Goal: Task Accomplishment & Management: Complete application form

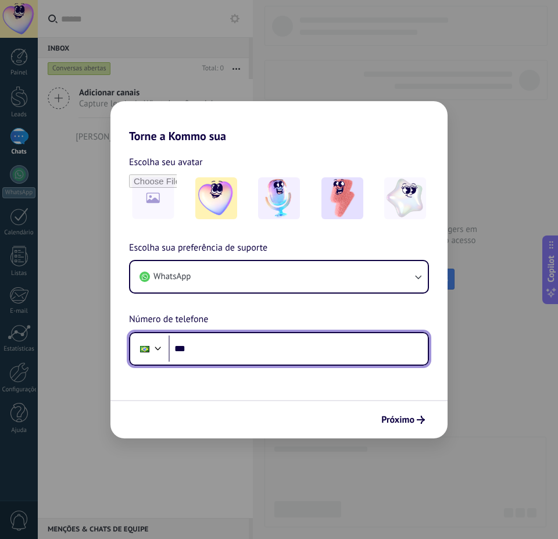
click at [208, 348] on input "***" at bounding box center [298, 349] width 259 height 27
drag, startPoint x: 266, startPoint y: 348, endPoint x: 263, endPoint y: 343, distance: 6.0
click at [266, 348] on input "**********" at bounding box center [298, 349] width 259 height 27
type input "**********"
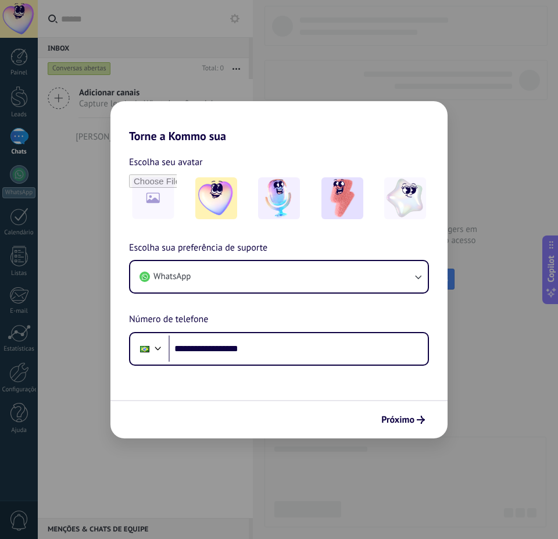
click at [423, 420] on use "submit" at bounding box center [421, 420] width 8 height 8
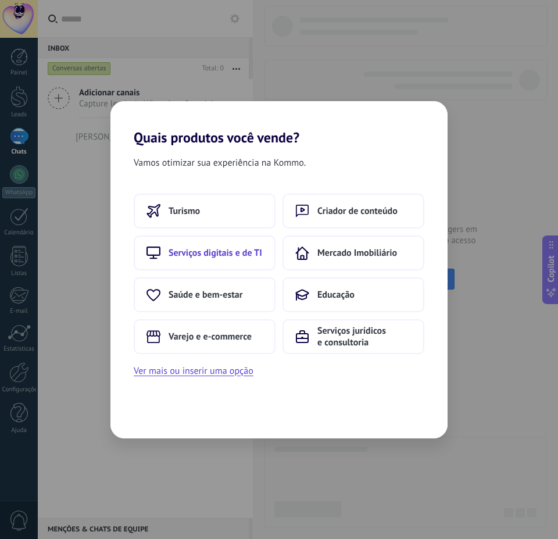
click at [224, 260] on button "Serviços digitais e de TI" at bounding box center [205, 253] width 142 height 35
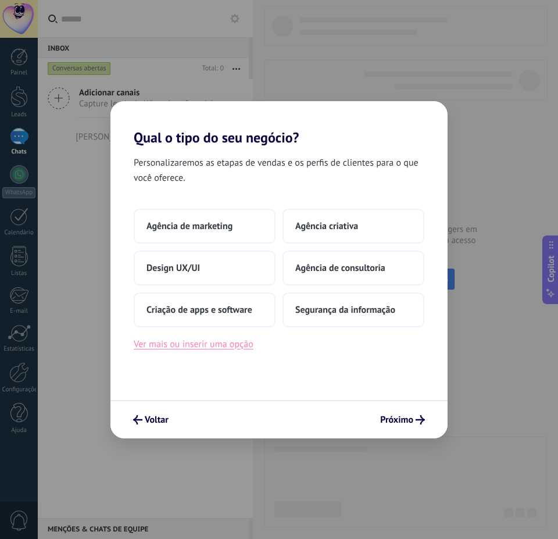
click at [202, 346] on button "Ver mais ou inserir uma opção" at bounding box center [194, 344] width 120 height 15
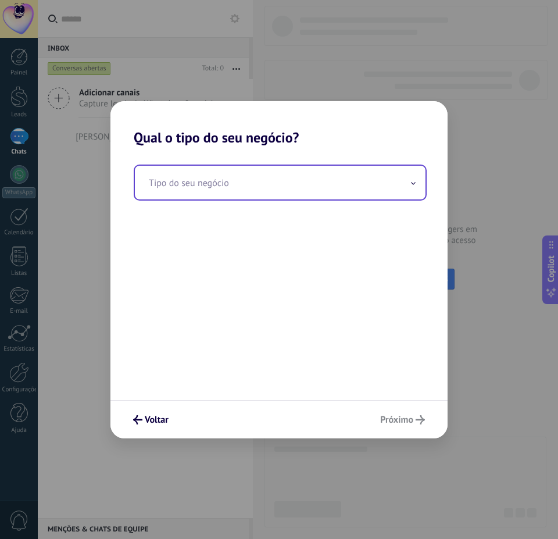
click at [177, 184] on input "text" at bounding box center [280, 183] width 291 height 34
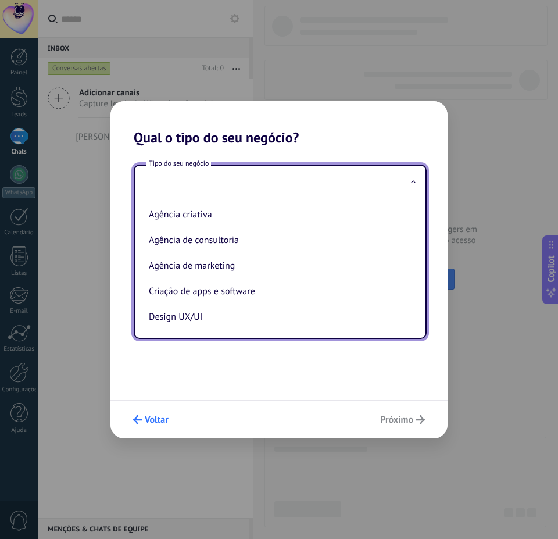
click at [148, 427] on button "Voltar" at bounding box center [151, 420] width 46 height 20
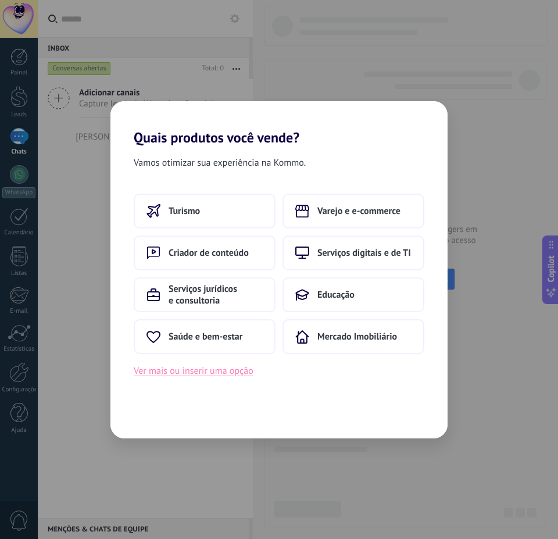
click at [202, 371] on button "Ver mais ou inserir uma opção" at bounding box center [194, 370] width 120 height 15
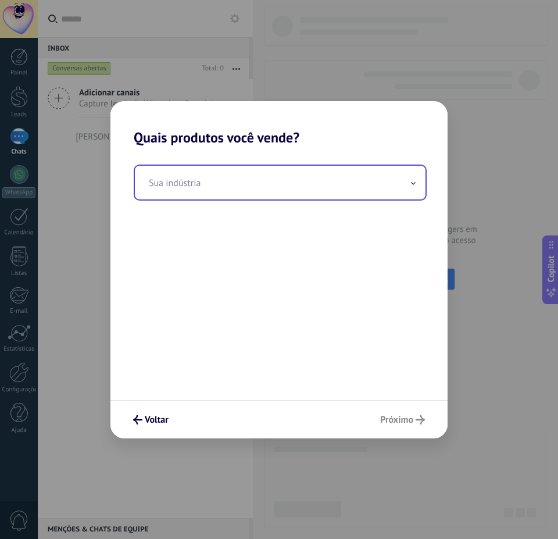
click at [191, 188] on input "text" at bounding box center [280, 183] width 291 height 34
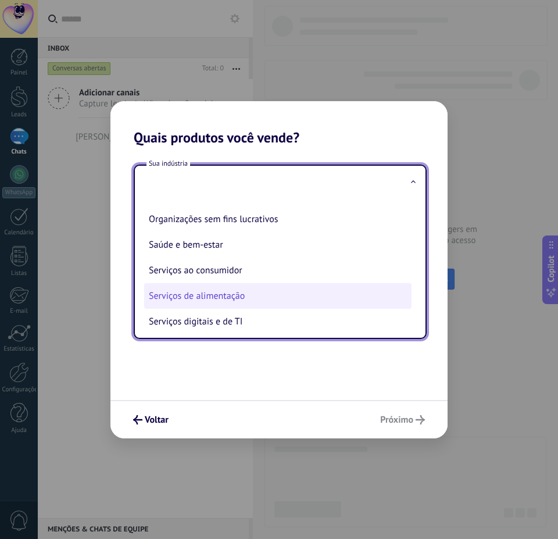
scroll to position [308, 0]
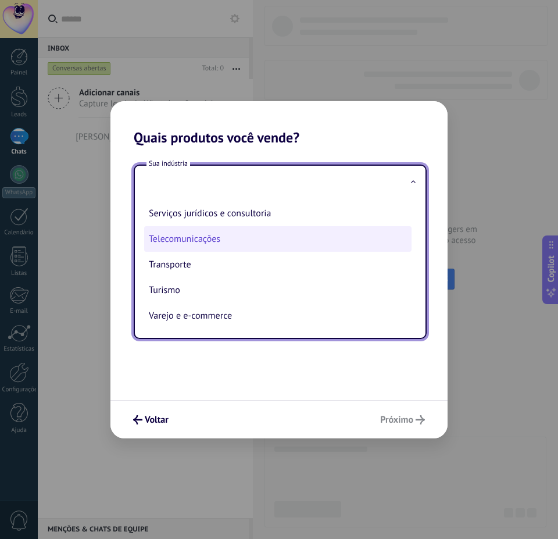
click at [193, 242] on li "Telecomunicações" at bounding box center [278, 239] width 268 height 26
type input "**********"
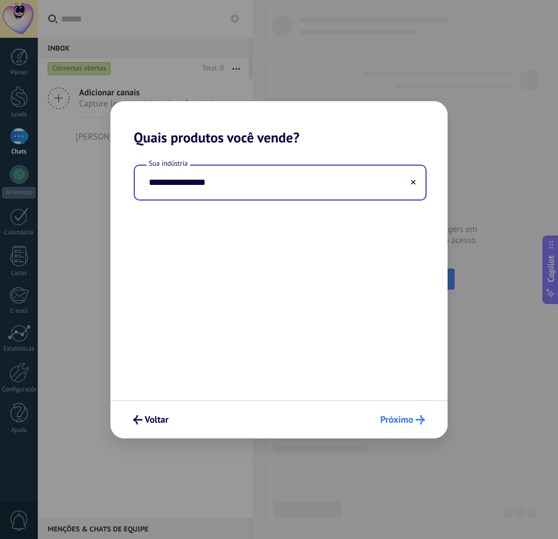
click at [398, 416] on span "Próximo" at bounding box center [396, 420] width 33 height 8
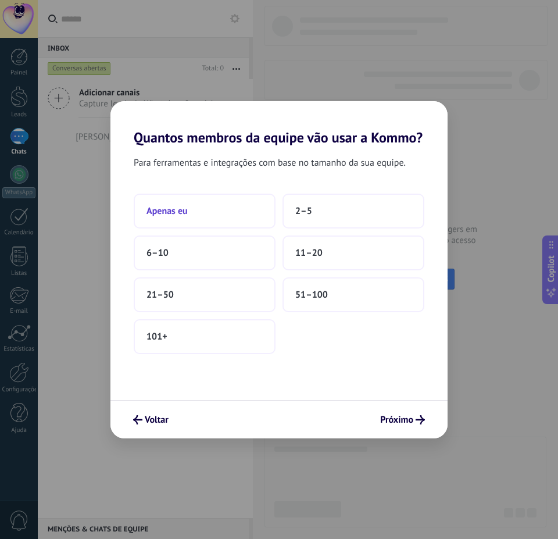
click at [207, 212] on button "Apenas eu" at bounding box center [205, 211] width 142 height 35
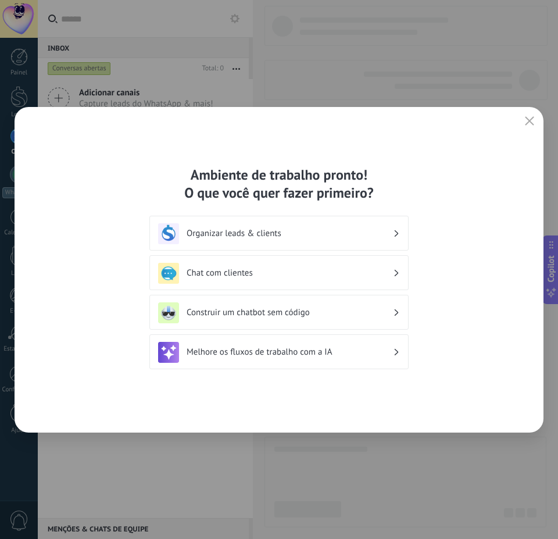
click at [245, 240] on div "Organizar leads & clients" at bounding box center [279, 233] width 242 height 21
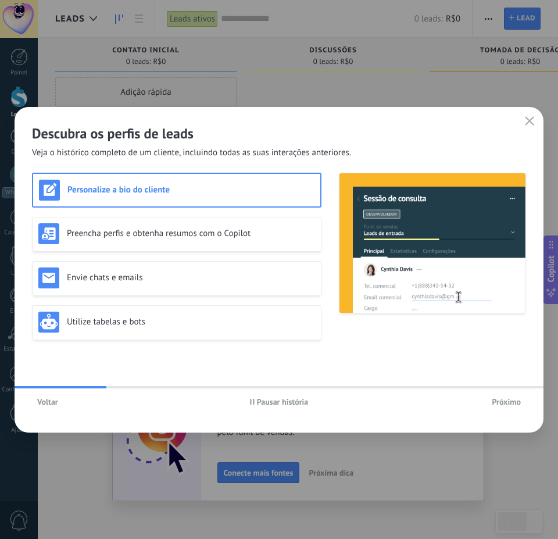
click at [502, 401] on span "Próximo" at bounding box center [506, 402] width 29 height 8
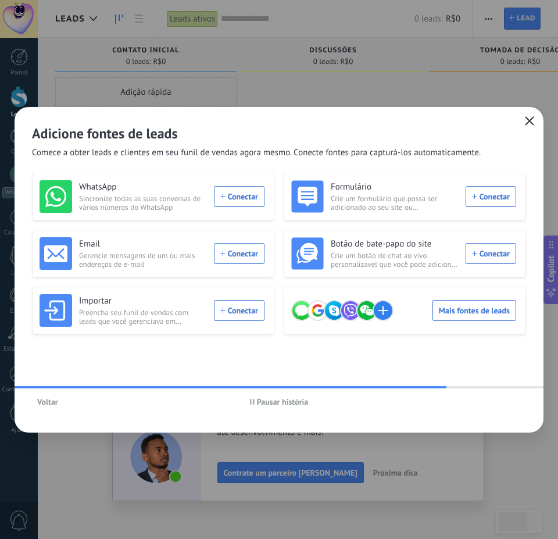
click at [533, 123] on icon "button" at bounding box center [529, 120] width 9 height 9
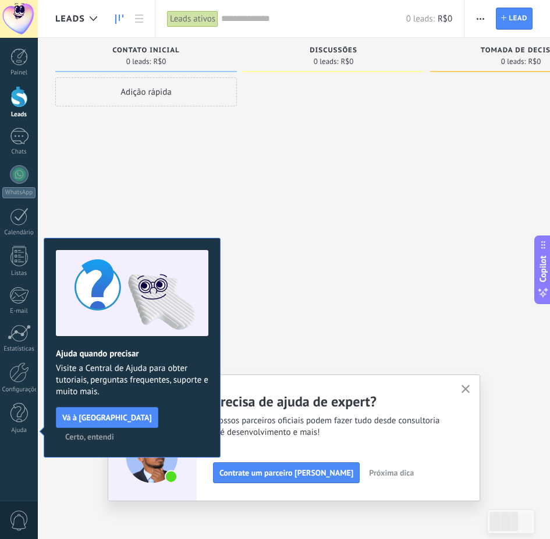
click at [114, 433] on span "Certo, entendi" at bounding box center [89, 437] width 49 height 8
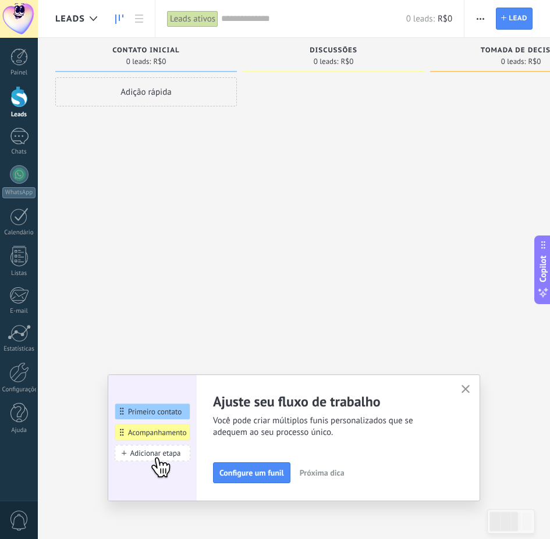
click at [469, 392] on icon "button" at bounding box center [465, 389] width 9 height 9
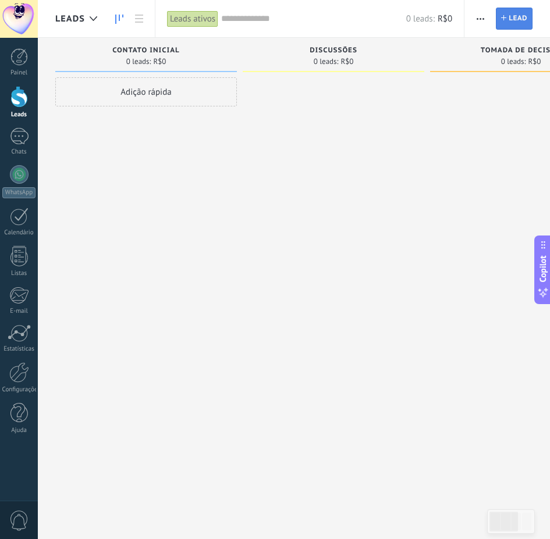
click at [504, 22] on link "Lead Novo lead" at bounding box center [514, 19] width 37 height 22
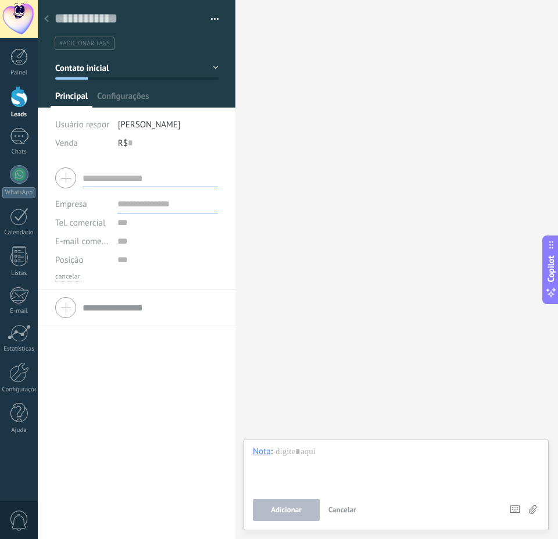
click at [117, 181] on input "text" at bounding box center [151, 178] width 136 height 19
click at [96, 181] on input "text" at bounding box center [151, 178] width 136 height 19
type input "*"
type input "**********"
click at [88, 226] on span "Tel. comercial" at bounding box center [80, 223] width 50 height 11
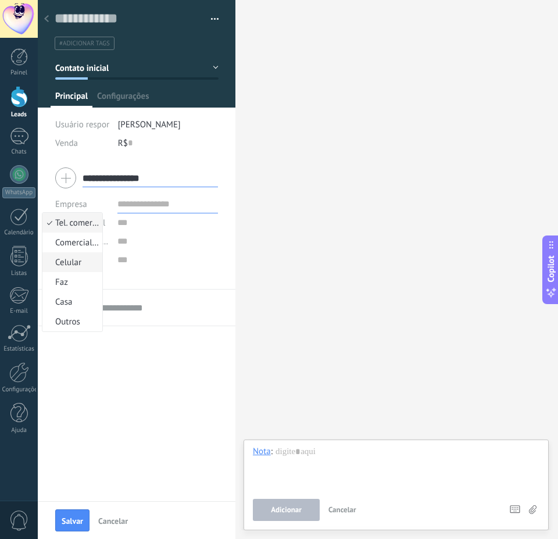
click at [79, 261] on span "Celular" at bounding box center [70, 262] width 56 height 11
click at [121, 224] on input "text" at bounding box center [167, 222] width 101 height 19
type input "**********"
click at [79, 262] on span "Posição" at bounding box center [69, 260] width 28 height 9
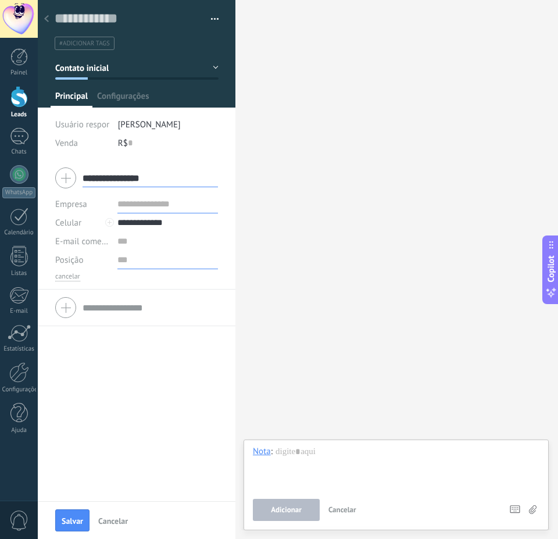
click at [126, 266] on input "text" at bounding box center [167, 260] width 101 height 19
click at [82, 256] on span "Posição" at bounding box center [69, 260] width 28 height 9
click at [80, 241] on span "E-mail comercial" at bounding box center [86, 241] width 62 height 11
drag, startPoint x: 129, startPoint y: 257, endPoint x: 94, endPoint y: 253, distance: 35.7
click at [129, 256] on input "text" at bounding box center [167, 260] width 101 height 19
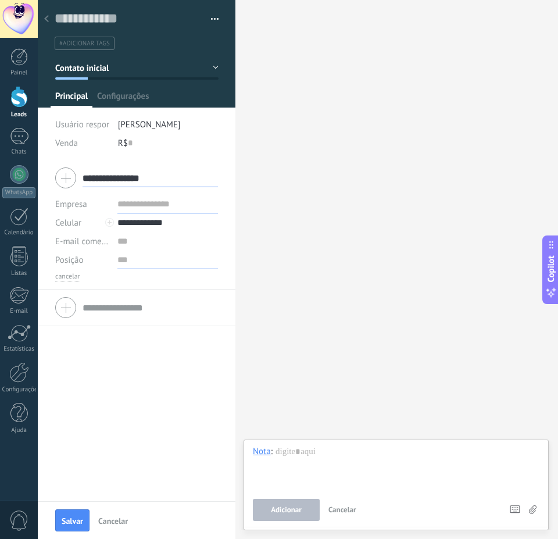
click at [133, 262] on input "text" at bounding box center [167, 260] width 101 height 19
type input "*"
click at [131, 279] on div "**********" at bounding box center [137, 225] width 198 height 130
click at [130, 261] on input "text" at bounding box center [167, 260] width 101 height 19
paste input "**********"
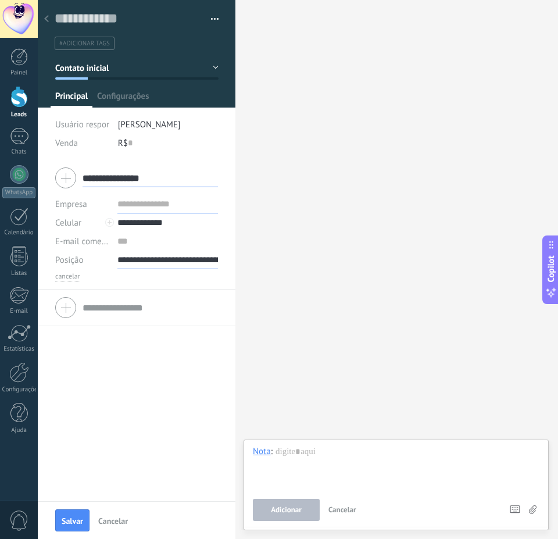
scroll to position [0, 168]
type input "**********"
click at [76, 517] on span "Salvar" at bounding box center [73, 521] width 22 height 8
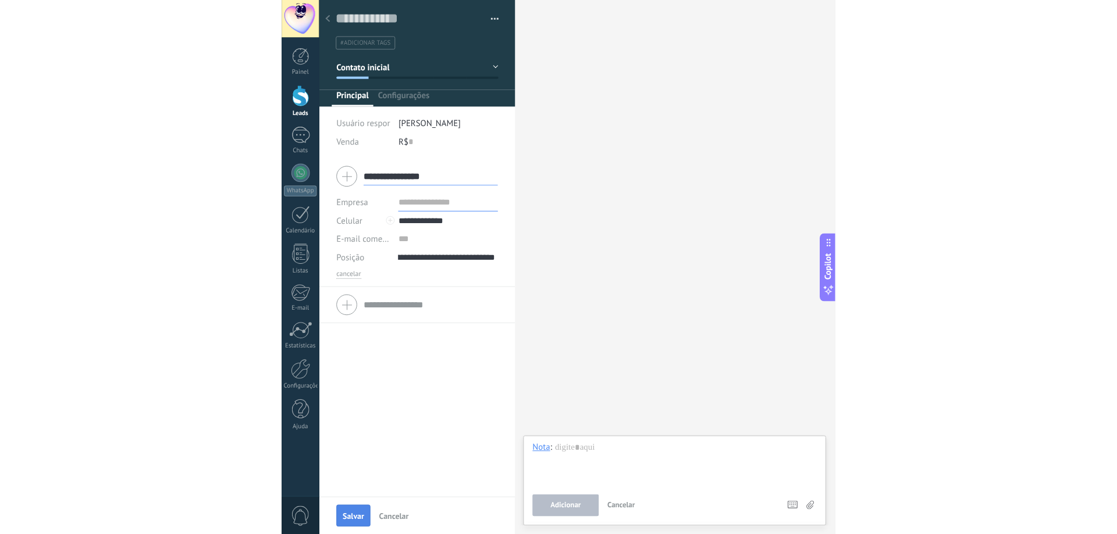
scroll to position [0, 0]
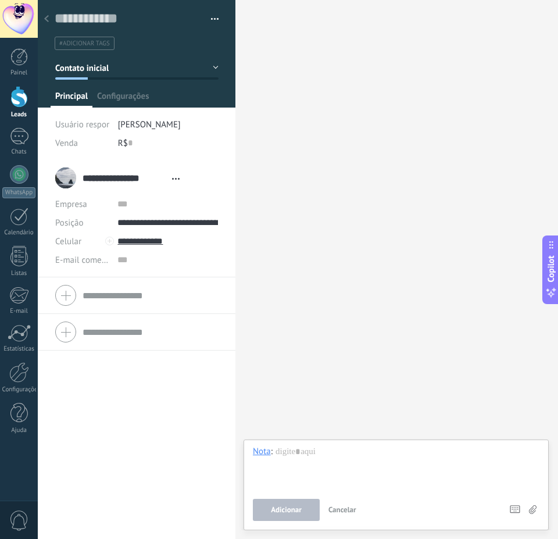
drag, startPoint x: 212, startPoint y: 66, endPoint x: 197, endPoint y: 72, distance: 16.7
click at [211, 66] on button "Contato inicial" at bounding box center [136, 68] width 163 height 21
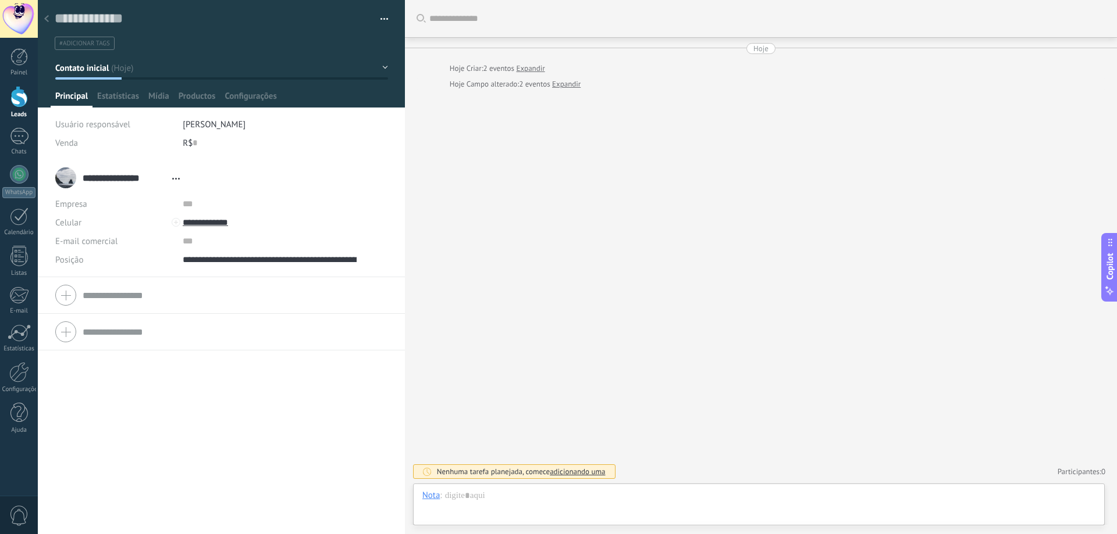
scroll to position [17, 0]
click at [376, 65] on button "Contato inicial" at bounding box center [221, 68] width 333 height 21
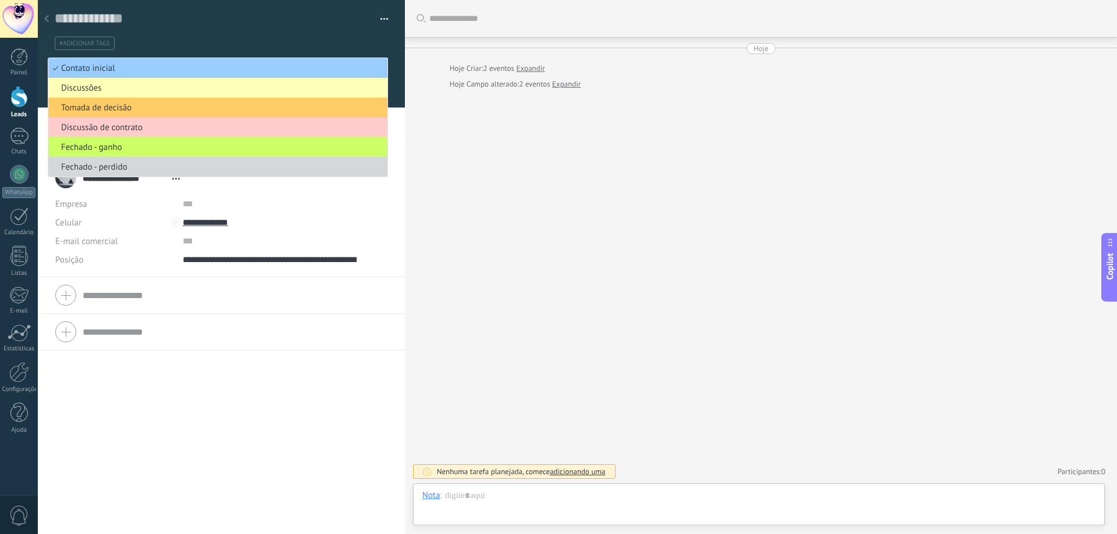
click at [98, 89] on span "Discussões" at bounding box center [216, 88] width 336 height 11
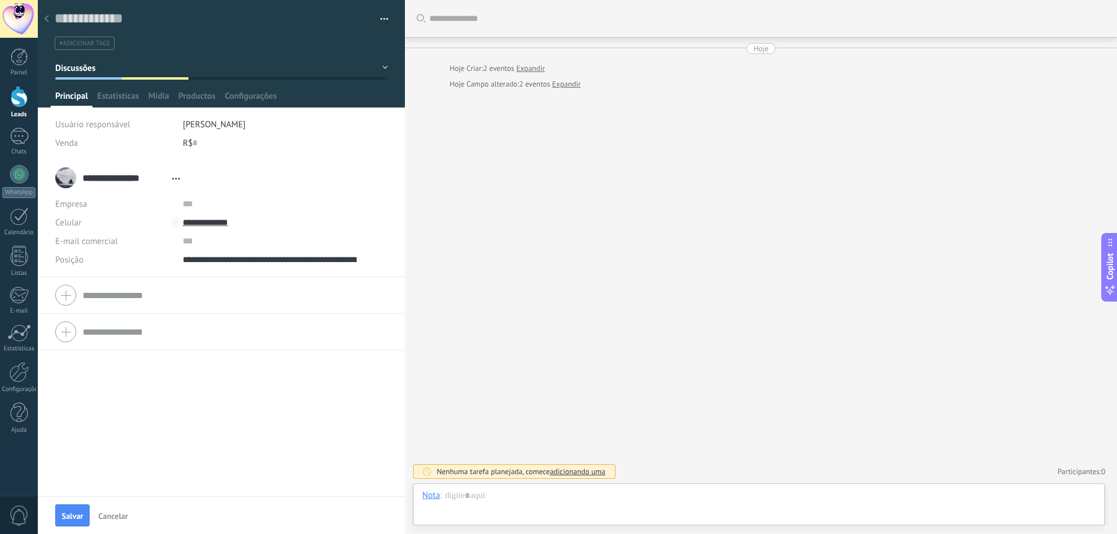
click at [380, 69] on button "Discussões" at bounding box center [221, 68] width 333 height 21
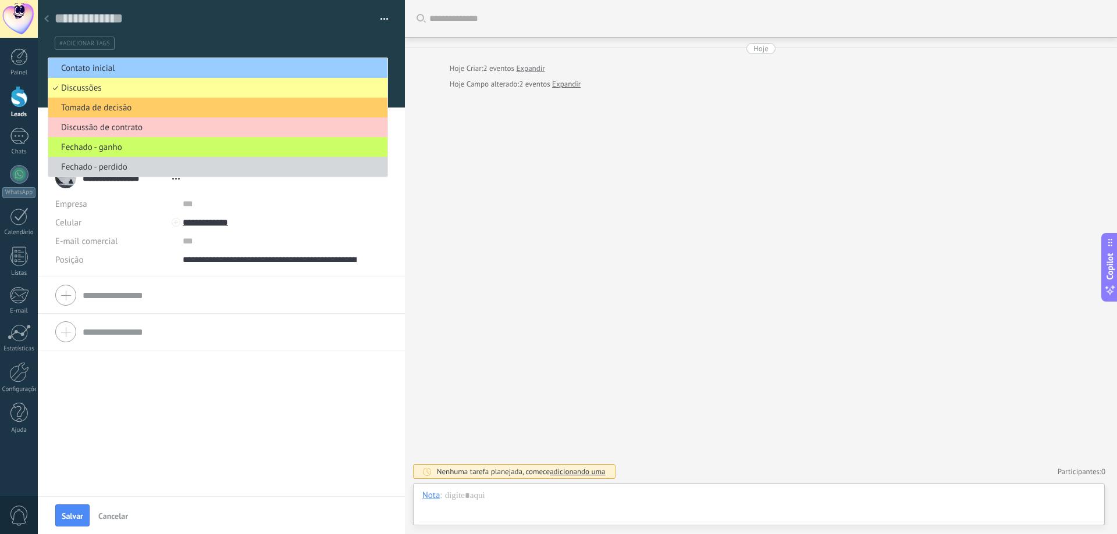
drag, startPoint x: 97, startPoint y: 71, endPoint x: 206, endPoint y: 51, distance: 111.2
click at [206, 51] on ul "#adicionar tags" at bounding box center [220, 43] width 332 height 16
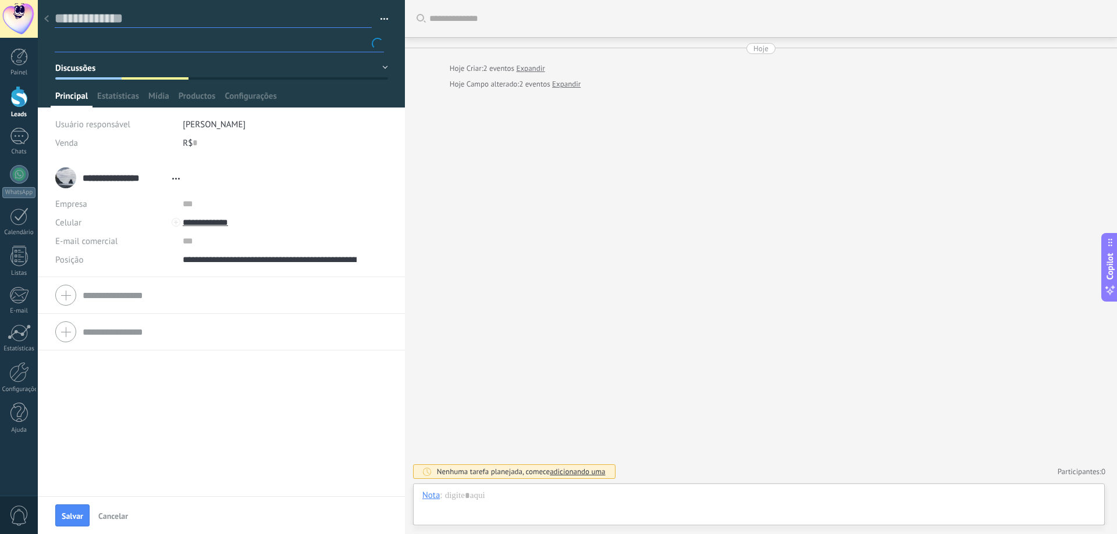
click at [96, 20] on textarea at bounding box center [213, 19] width 317 height 18
click at [112, 95] on span "Estatísticas" at bounding box center [118, 99] width 42 height 17
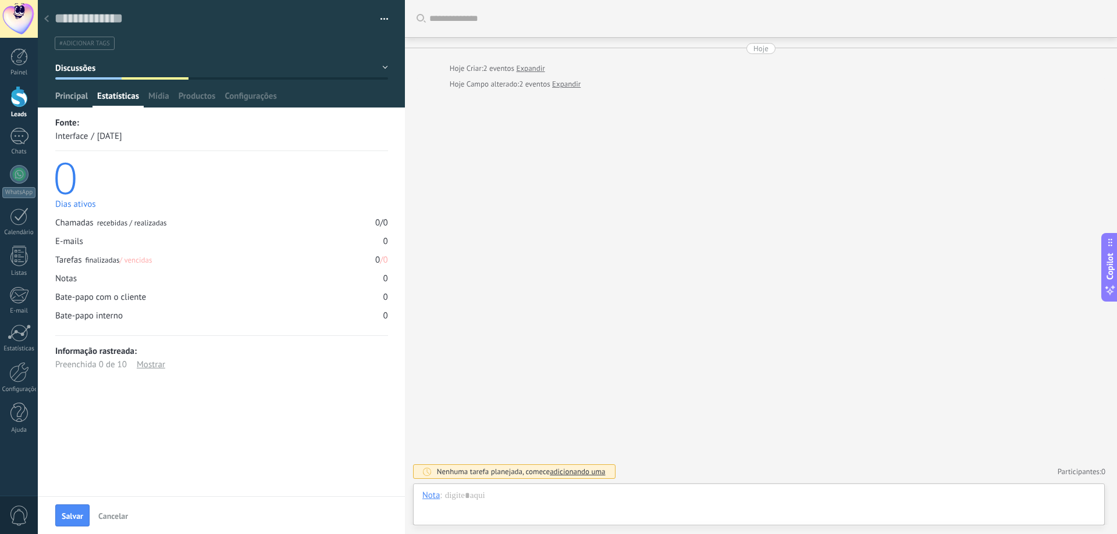
click at [70, 97] on span "Principal" at bounding box center [71, 99] width 33 height 17
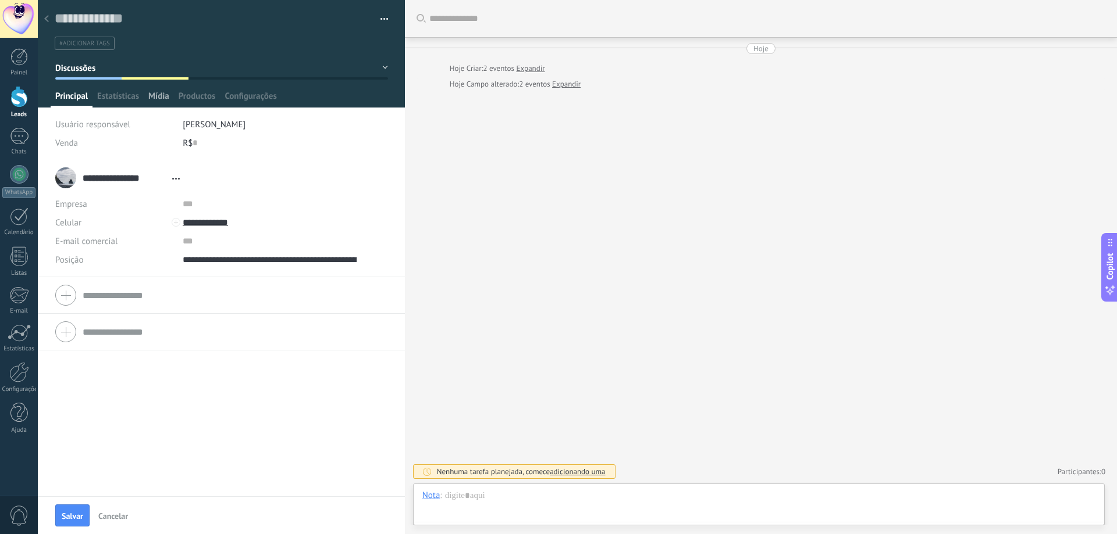
click at [148, 95] on div "Mídia" at bounding box center [159, 99] width 30 height 17
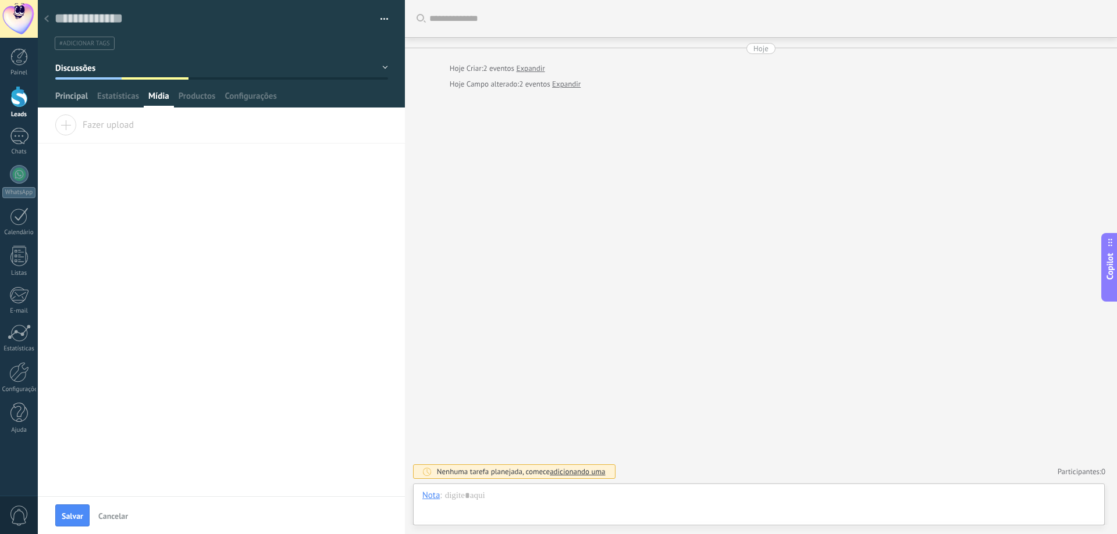
click at [60, 103] on span "Principal" at bounding box center [71, 99] width 33 height 17
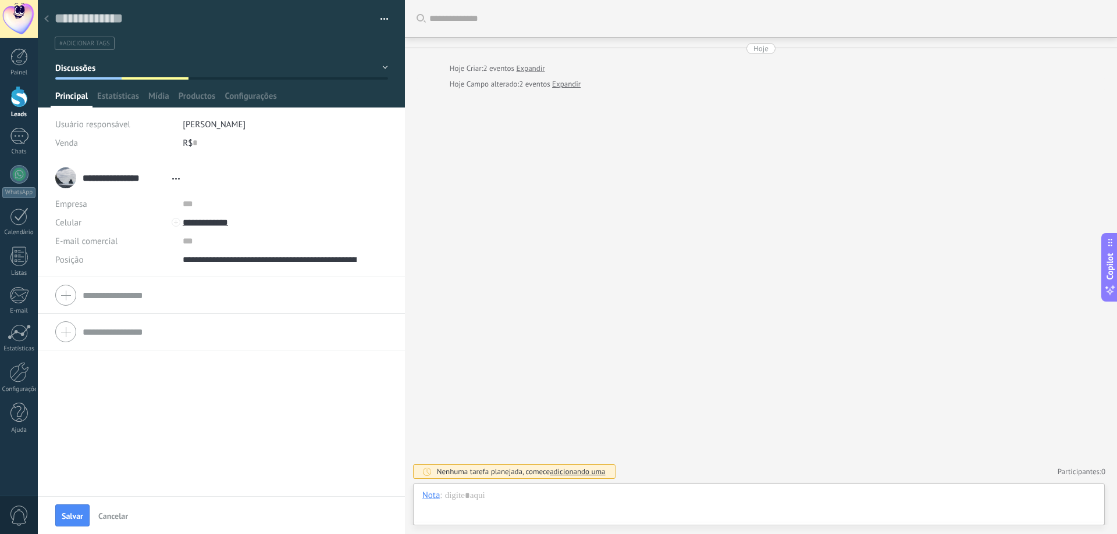
click at [558, 42] on div "Buscar Carregar mais Hoje Hoje Criar: 2 eventos Expandir Hoje Campo alterado: 2…" at bounding box center [761, 267] width 712 height 534
drag, startPoint x: 758, startPoint y: 46, endPoint x: 746, endPoint y: 62, distance: 20.4
click at [558, 52] on div "Hoje" at bounding box center [760, 48] width 15 height 11
drag, startPoint x: 758, startPoint y: 49, endPoint x: 747, endPoint y: 49, distance: 11.1
click at [558, 49] on div "Hoje" at bounding box center [760, 48] width 15 height 11
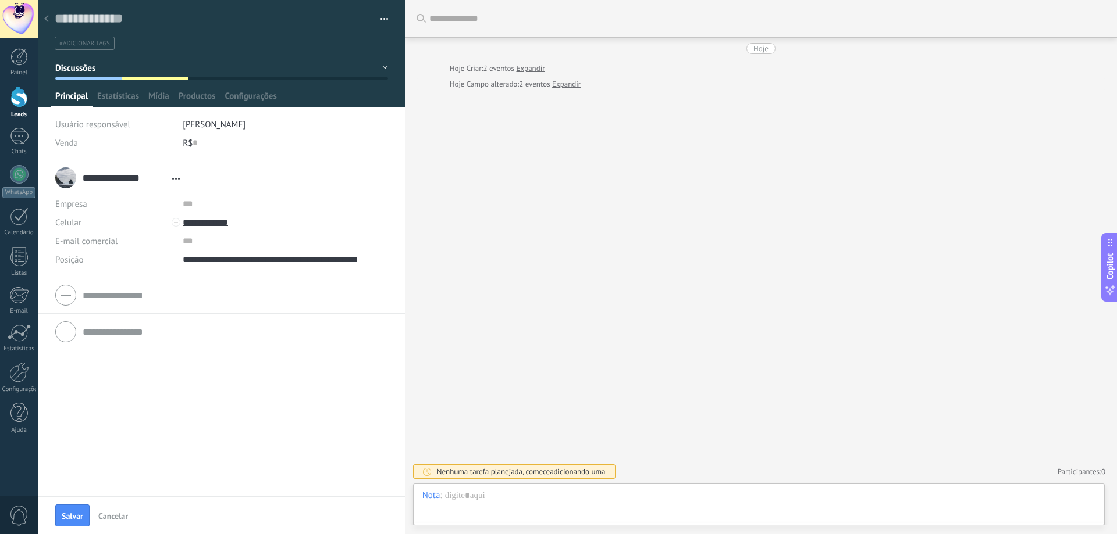
drag, startPoint x: 543, startPoint y: 61, endPoint x: 532, endPoint y: 68, distance: 13.1
click at [538, 64] on div "Hoje Hoje Criar: 2 eventos Expandir [GEOGRAPHIC_DATA] alterado: 2 eventos Expan…" at bounding box center [760, 66] width 689 height 47
click at [532, 68] on link "Expandir" at bounding box center [530, 69] width 28 height 12
click at [380, 19] on button "button" at bounding box center [380, 18] width 17 height 17
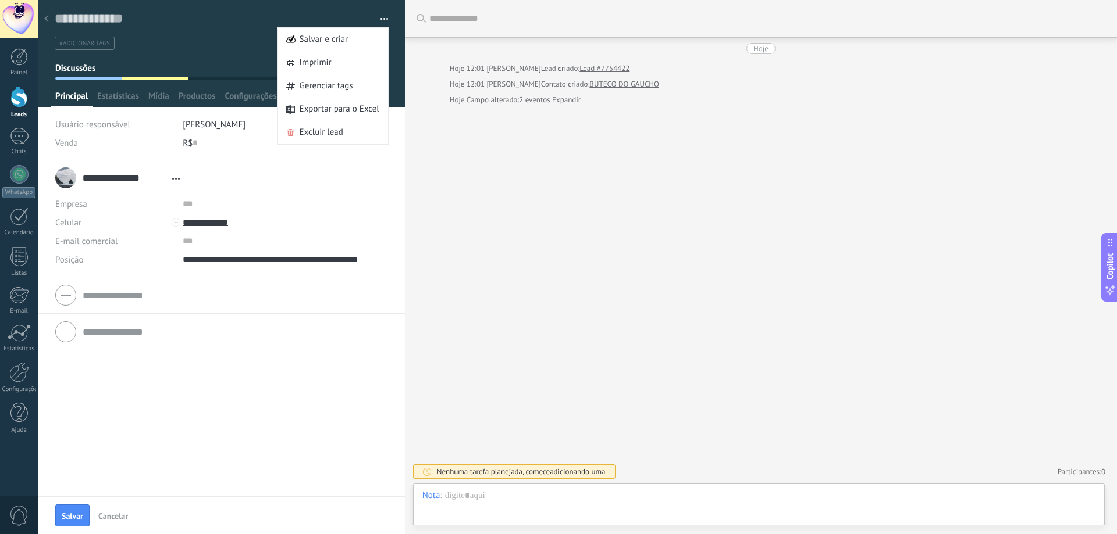
click at [493, 159] on div "Buscar Carregar mais Hoje Hoje 12:01 [PERSON_NAME] Lead criado: Lead #7754422 H…" at bounding box center [761, 267] width 712 height 534
